Goal: Information Seeking & Learning: Find contact information

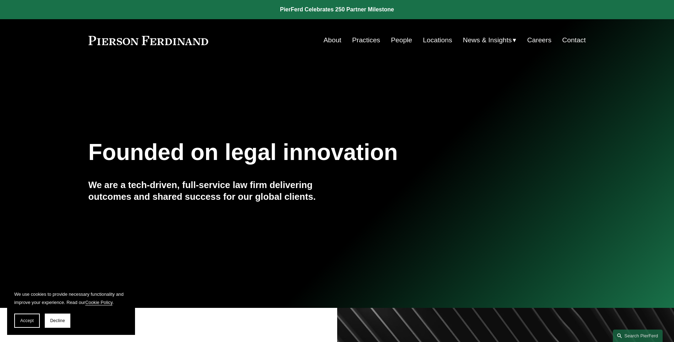
click at [397, 41] on link "People" at bounding box center [401, 39] width 21 height 13
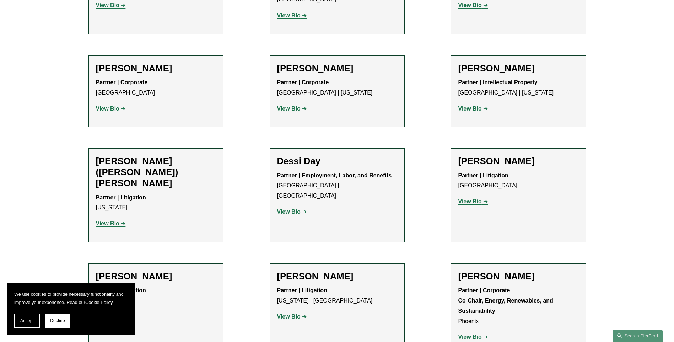
scroll to position [2167, 0]
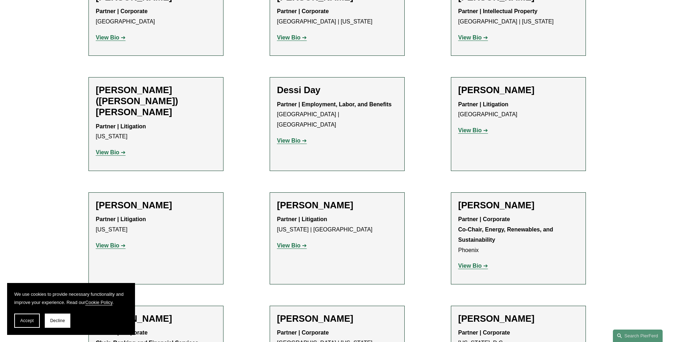
click at [308, 85] on h2 "Dessi Day" at bounding box center [337, 90] width 120 height 11
click at [297, 137] on strong "View Bio" at bounding box center [288, 140] width 23 height 6
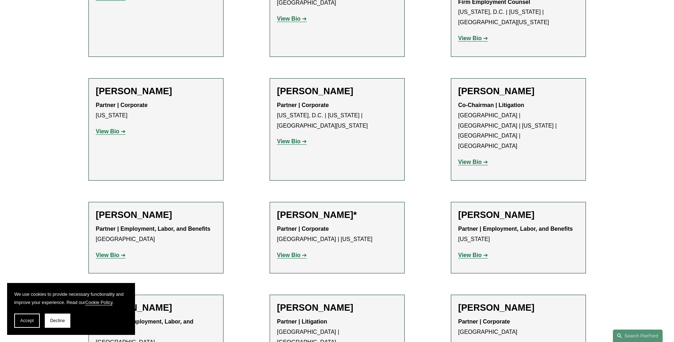
scroll to position [2802, 0]
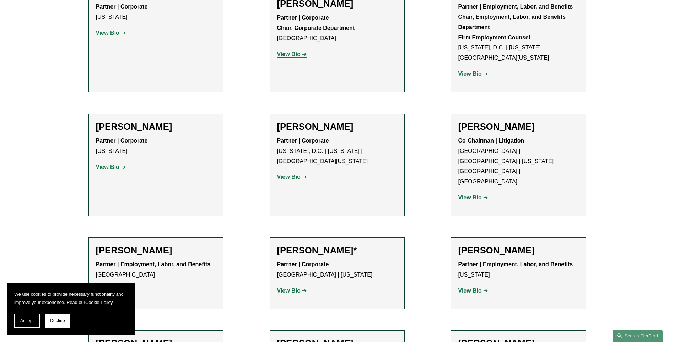
click at [470, 121] on h2 "[PERSON_NAME]" at bounding box center [518, 126] width 120 height 11
click at [467, 194] on strong "View Bio" at bounding box center [469, 197] width 23 height 6
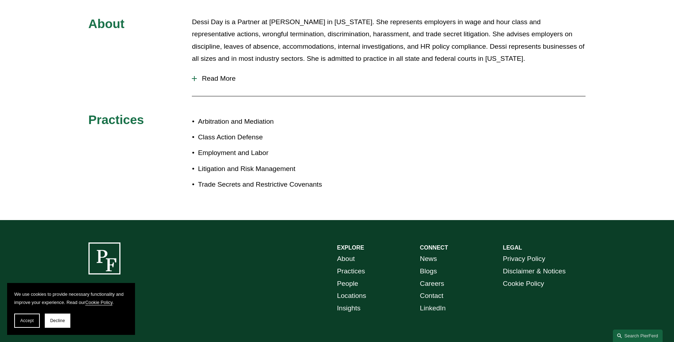
scroll to position [391, 0]
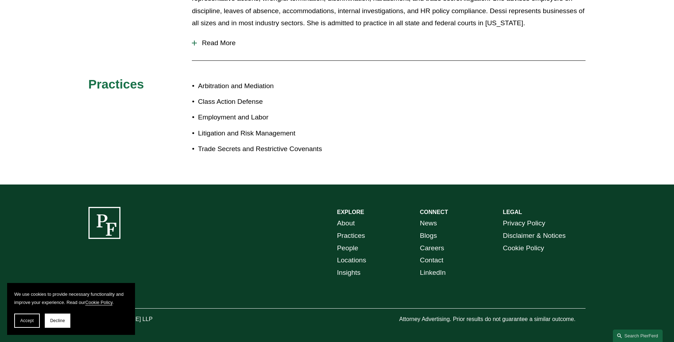
click at [195, 47] on button "Read More" at bounding box center [389, 43] width 394 height 18
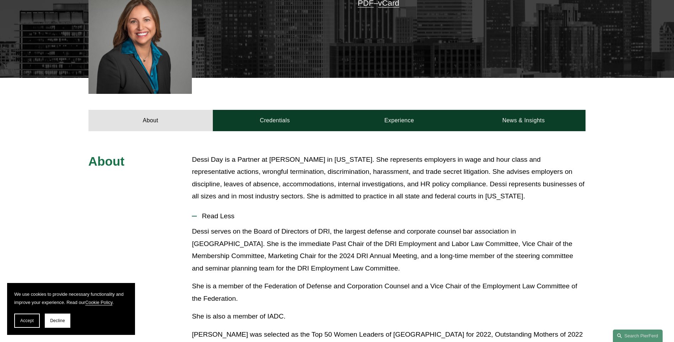
scroll to position [182, 0]
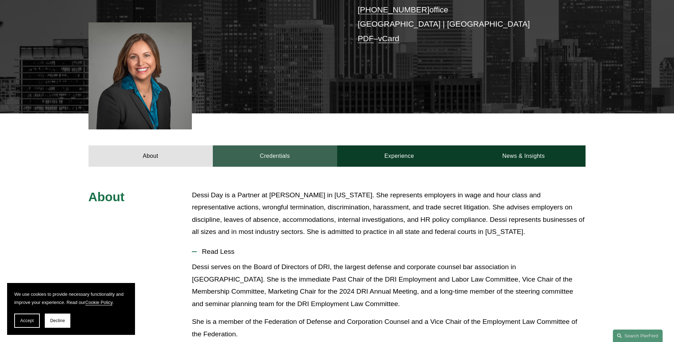
click at [260, 155] on link "Credentials" at bounding box center [275, 155] width 124 height 21
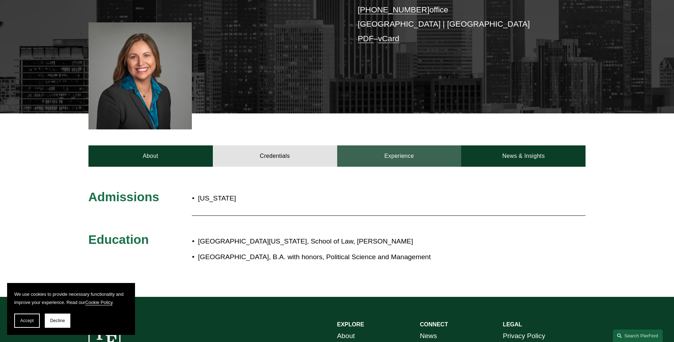
click at [385, 154] on link "Experience" at bounding box center [399, 155] width 124 height 21
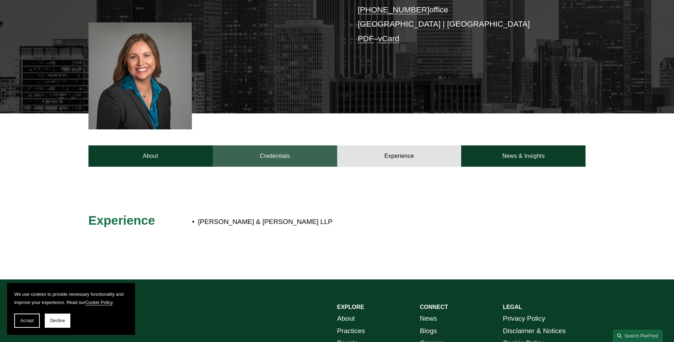
click at [280, 155] on link "Credentials" at bounding box center [275, 155] width 124 height 21
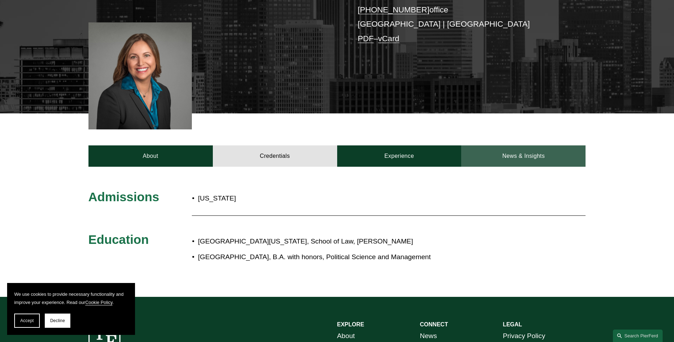
click at [529, 153] on link "News & Insights" at bounding box center [523, 155] width 124 height 21
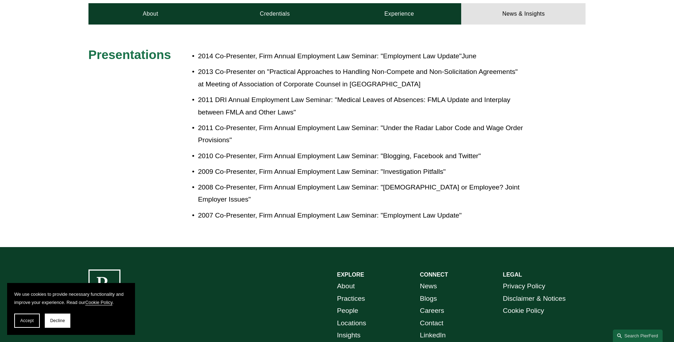
scroll to position [111, 0]
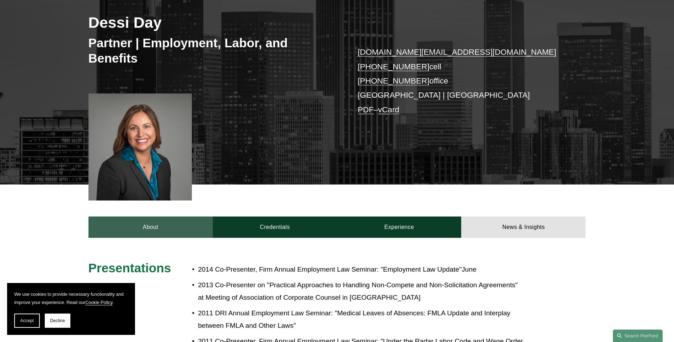
click at [147, 233] on link "About" at bounding box center [150, 226] width 124 height 21
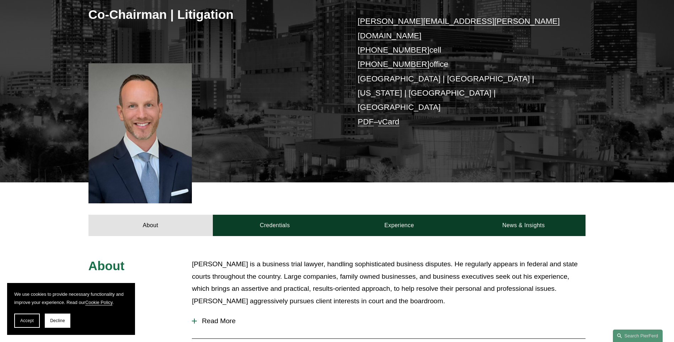
scroll to position [178, 0]
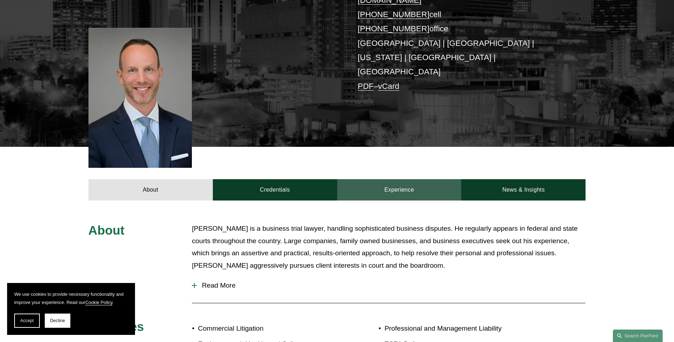
click at [429, 179] on link "Experience" at bounding box center [399, 189] width 124 height 21
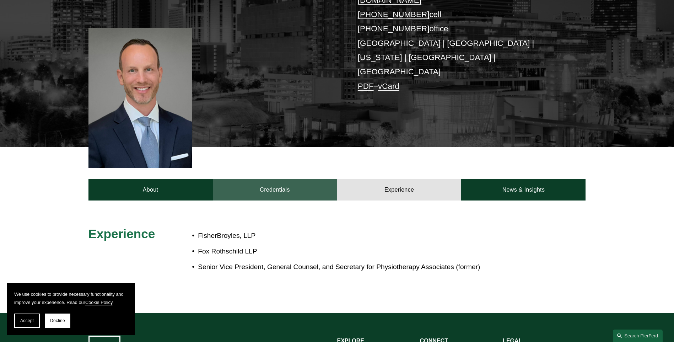
click at [290, 179] on link "Credentials" at bounding box center [275, 189] width 124 height 21
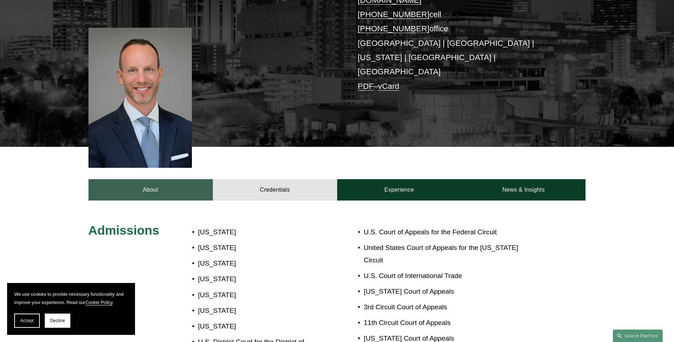
click at [156, 179] on link "About" at bounding box center [150, 189] width 124 height 21
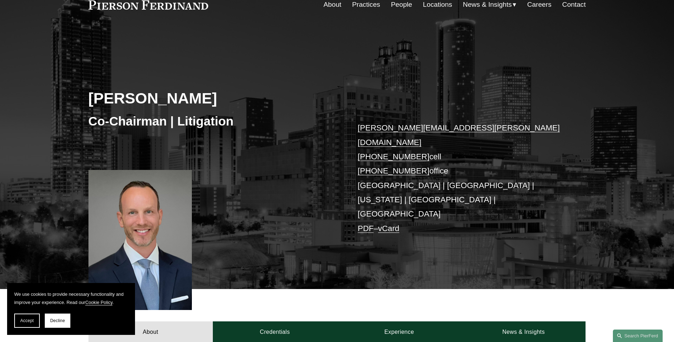
scroll to position [0, 0]
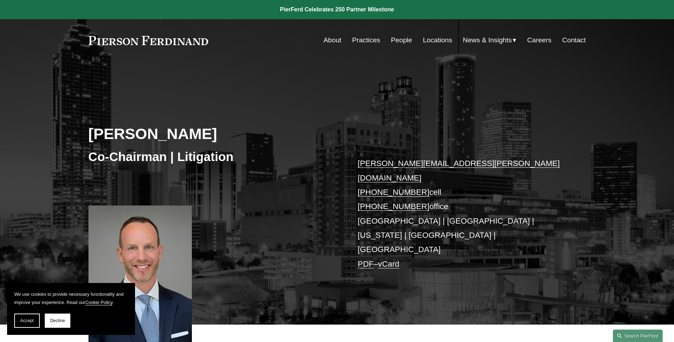
click at [396, 39] on link "People" at bounding box center [401, 39] width 21 height 13
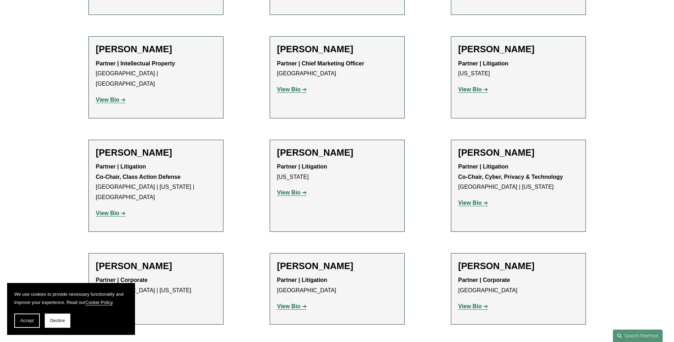
scroll to position [6170, 0]
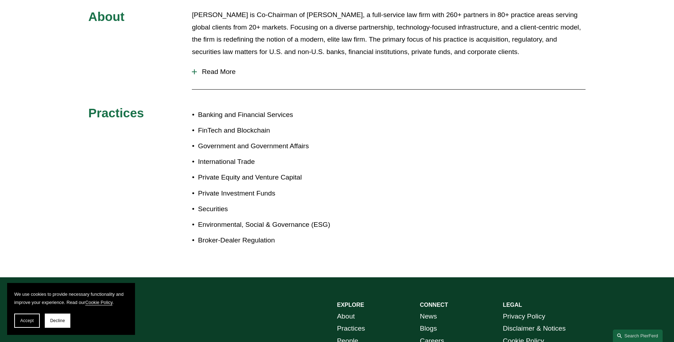
scroll to position [178, 0]
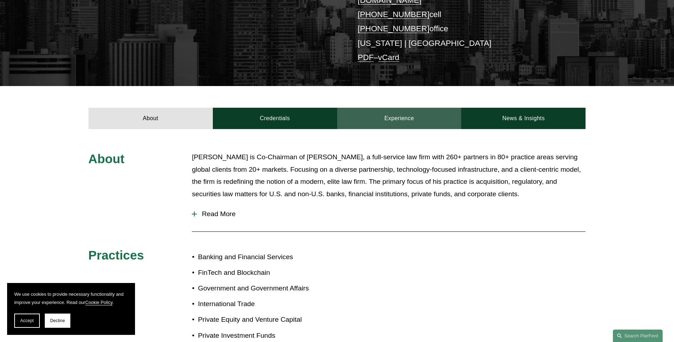
click at [396, 109] on link "Experience" at bounding box center [399, 118] width 124 height 21
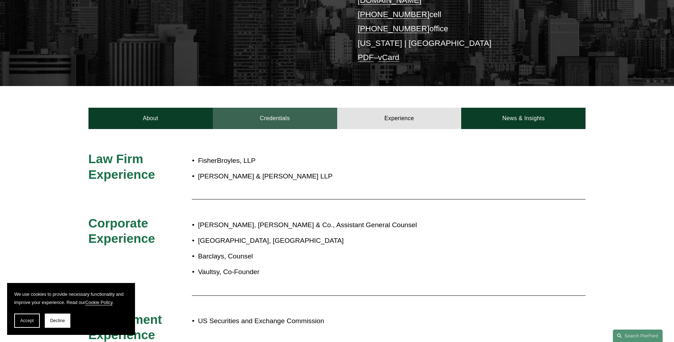
click at [282, 110] on link "Credentials" at bounding box center [275, 118] width 124 height 21
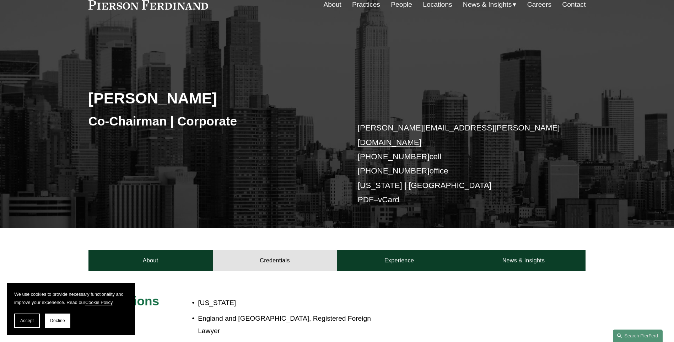
scroll to position [0, 0]
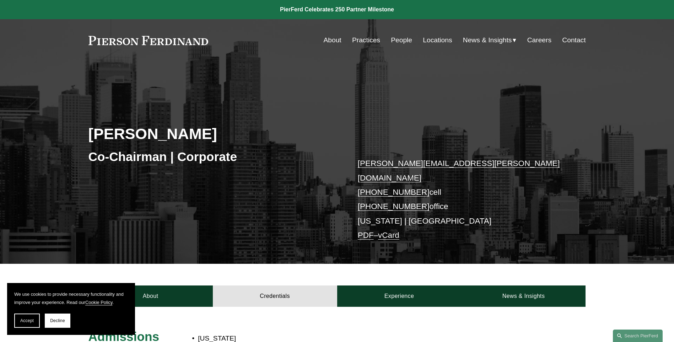
click at [360, 10] on link at bounding box center [337, 9] width 674 height 19
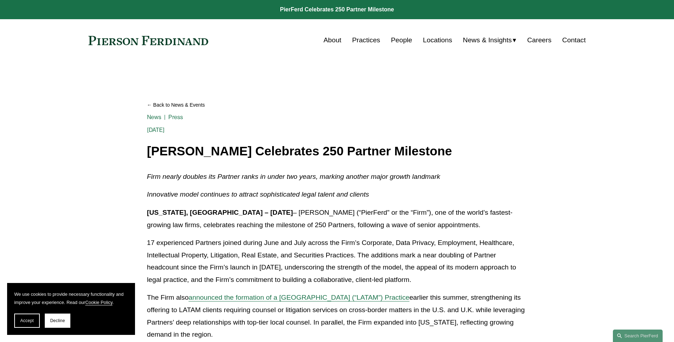
click at [403, 35] on link "People" at bounding box center [401, 39] width 21 height 13
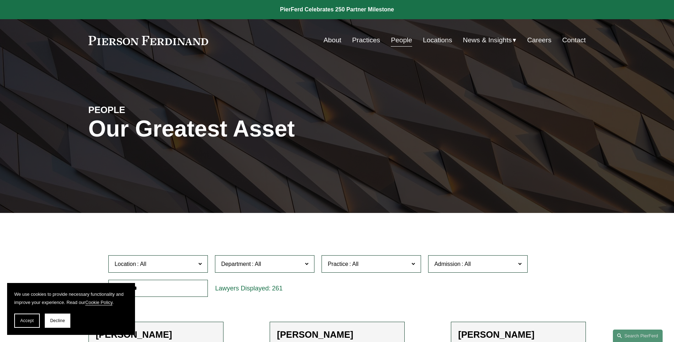
scroll to position [142, 0]
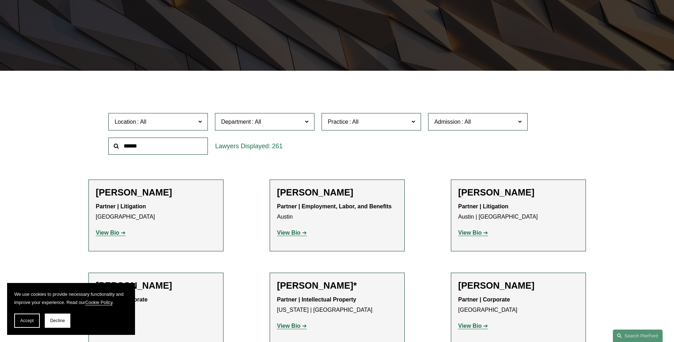
click at [202, 125] on label "Location" at bounding box center [157, 121] width 99 height 17
click at [0, 0] on link "[GEOGRAPHIC_DATA]" at bounding box center [0, 0] width 0 height 0
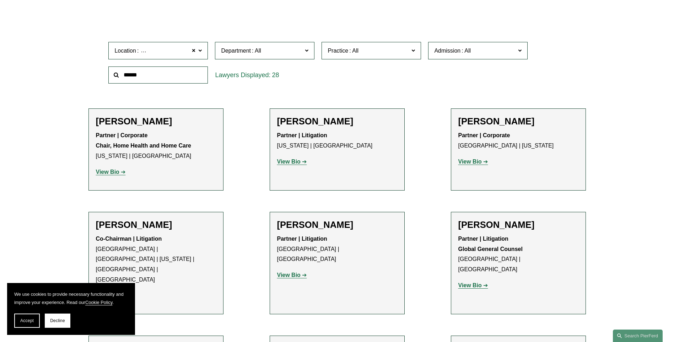
scroll to position [107, 0]
